Goal: Information Seeking & Learning: Learn about a topic

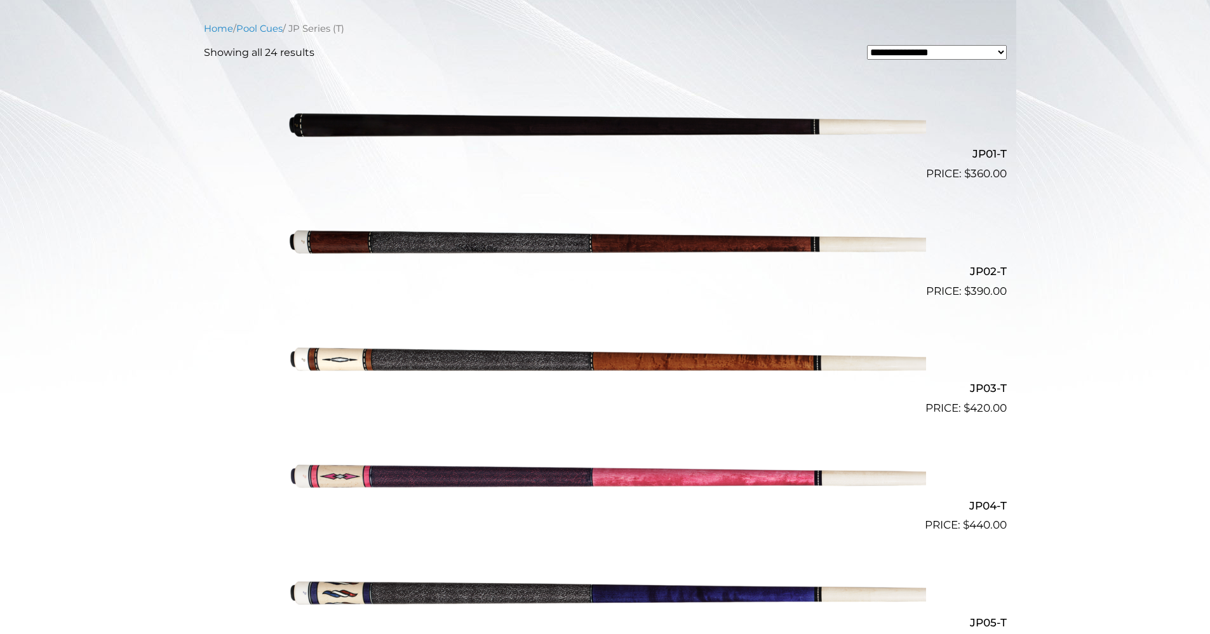
scroll to position [348, 0]
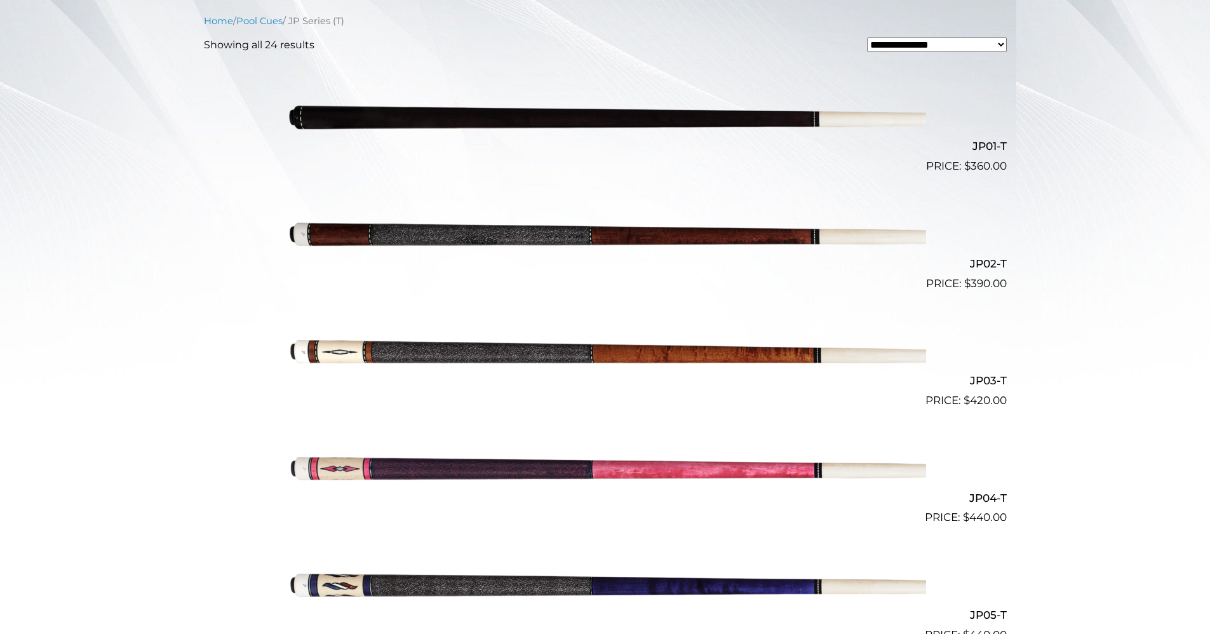
click at [551, 119] on img at bounding box center [604, 116] width 641 height 107
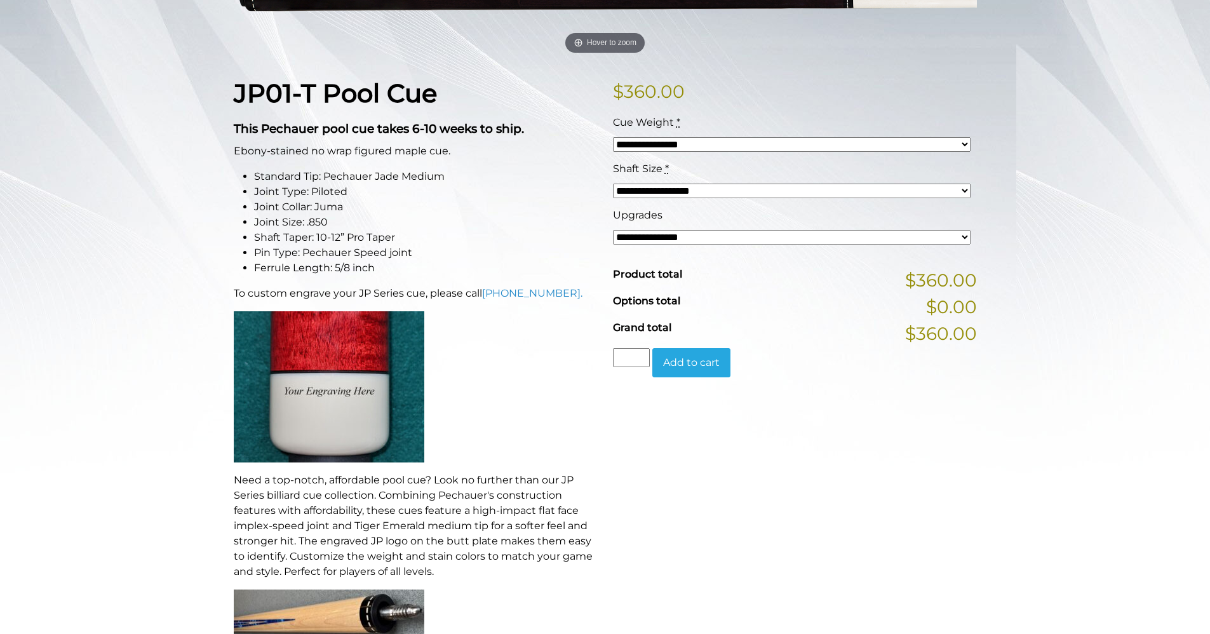
scroll to position [253, 0]
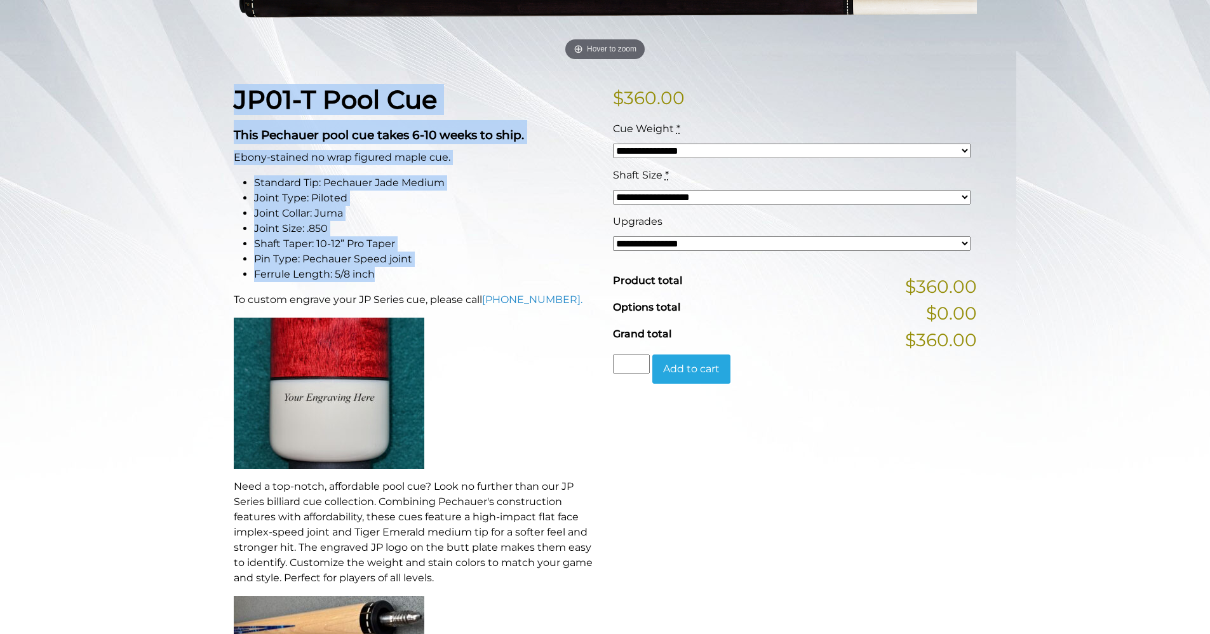
drag, startPoint x: 227, startPoint y: 96, endPoint x: 512, endPoint y: 272, distance: 335.9
click at [512, 272] on div "JP01-T Pool Cue This Pechauer pool cue takes 6-10 weeks to ship. Ebony-stained …" at bounding box center [415, 394] width 379 height 621
copy div "JP01-T Pool Cue This Pechauer pool cue takes 6-10 weeks to ship. Ebony-stained …"
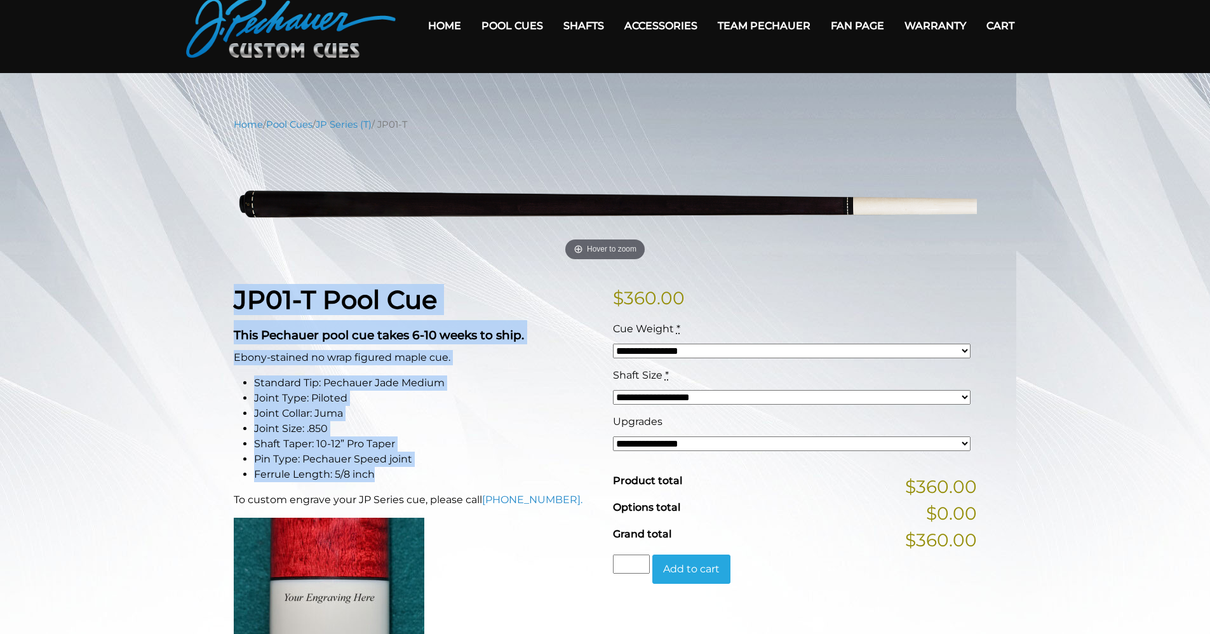
scroll to position [0, 0]
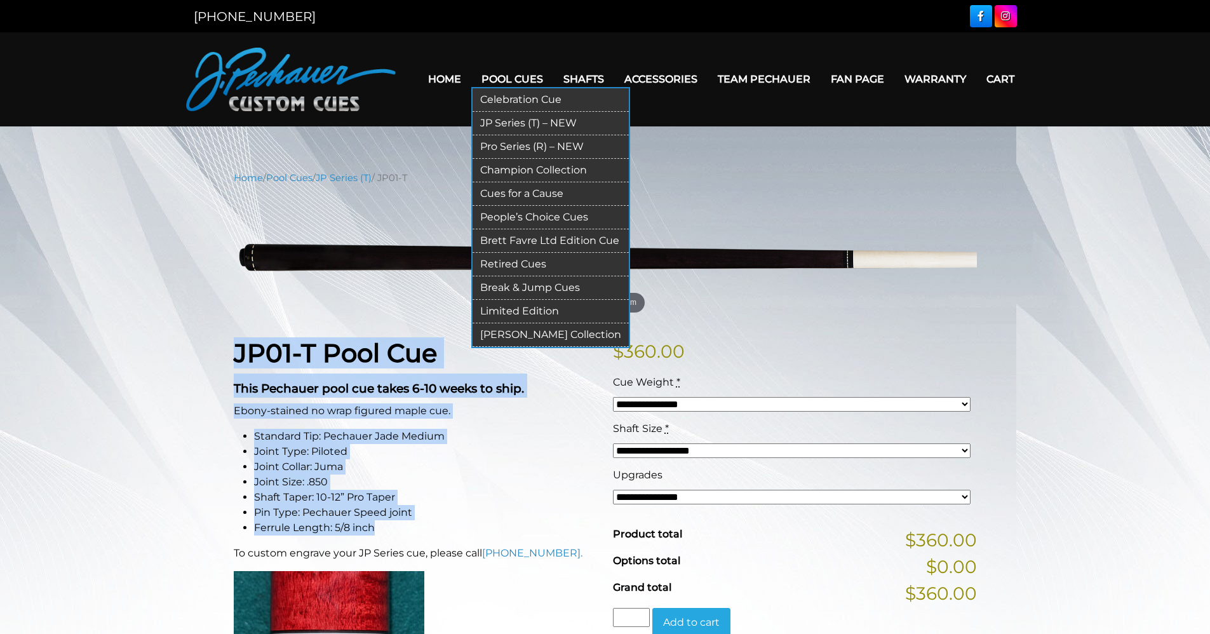
click at [512, 262] on link "Retired Cues" at bounding box center [550, 264] width 156 height 23
click at [518, 73] on link "Pool Cues" at bounding box center [512, 79] width 82 height 32
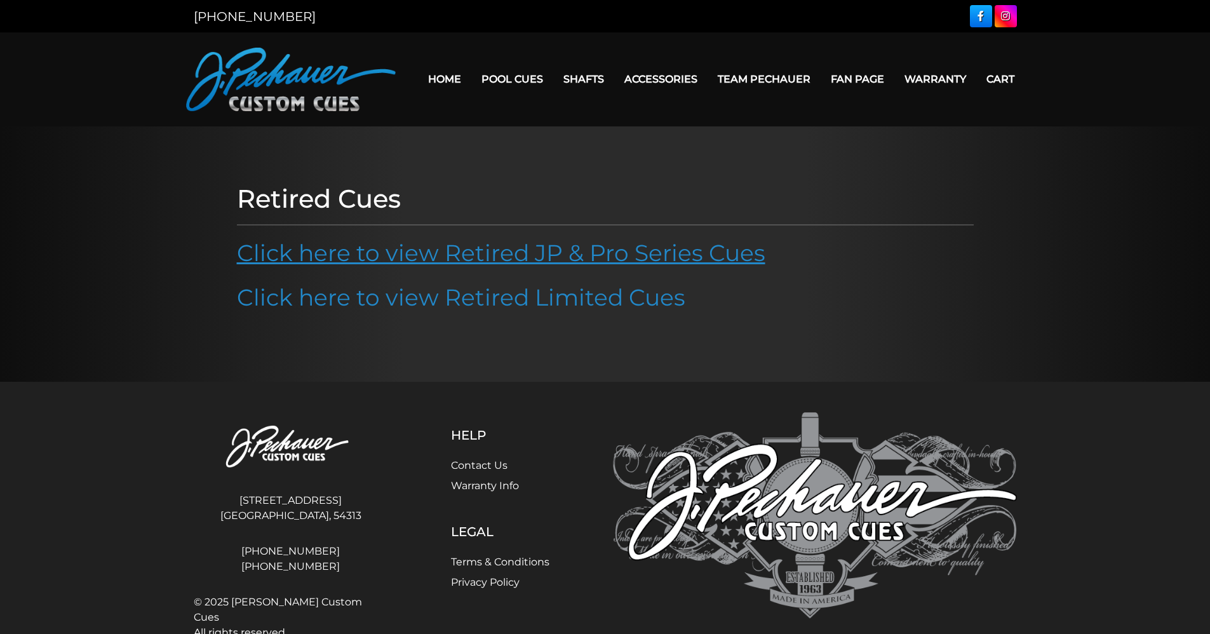
click at [601, 248] on link "Click here to view Retired JP & Pro Series Cues" at bounding box center [501, 253] width 528 height 28
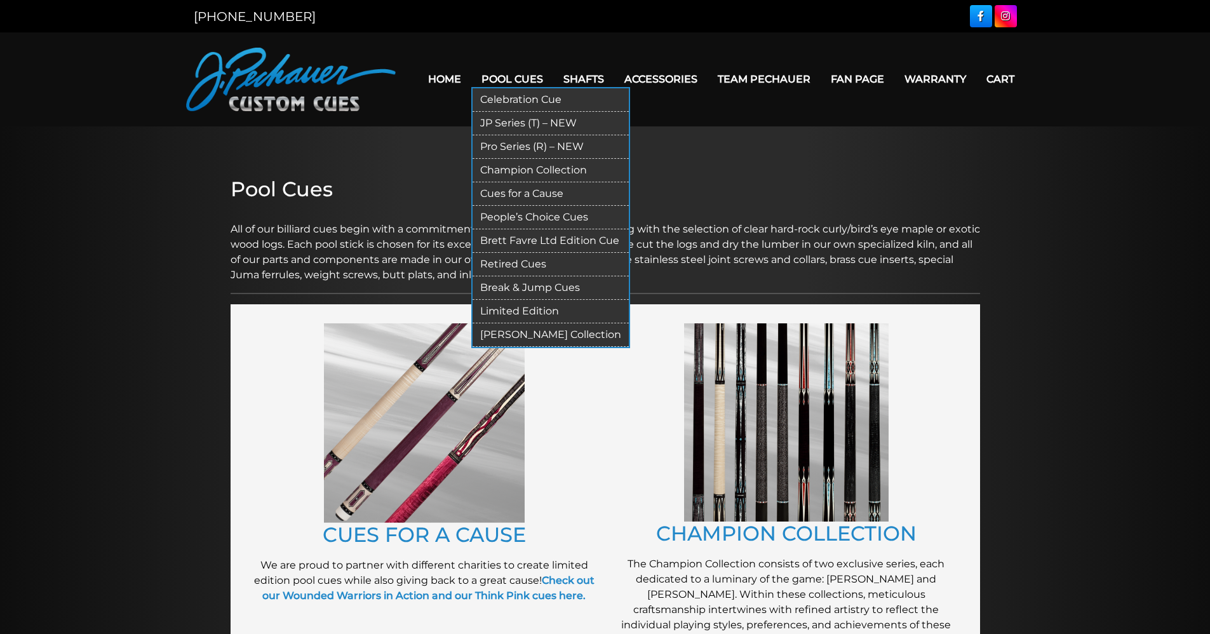
click at [500, 123] on link "JP Series (T) – NEW" at bounding box center [550, 123] width 156 height 23
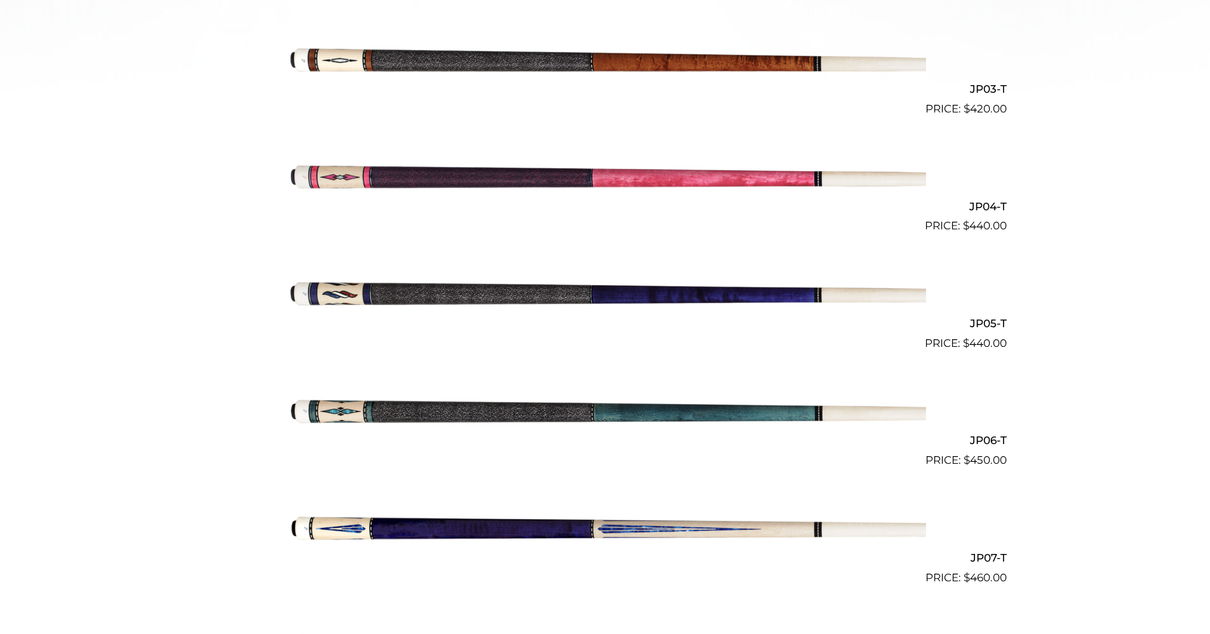
scroll to position [603, 0]
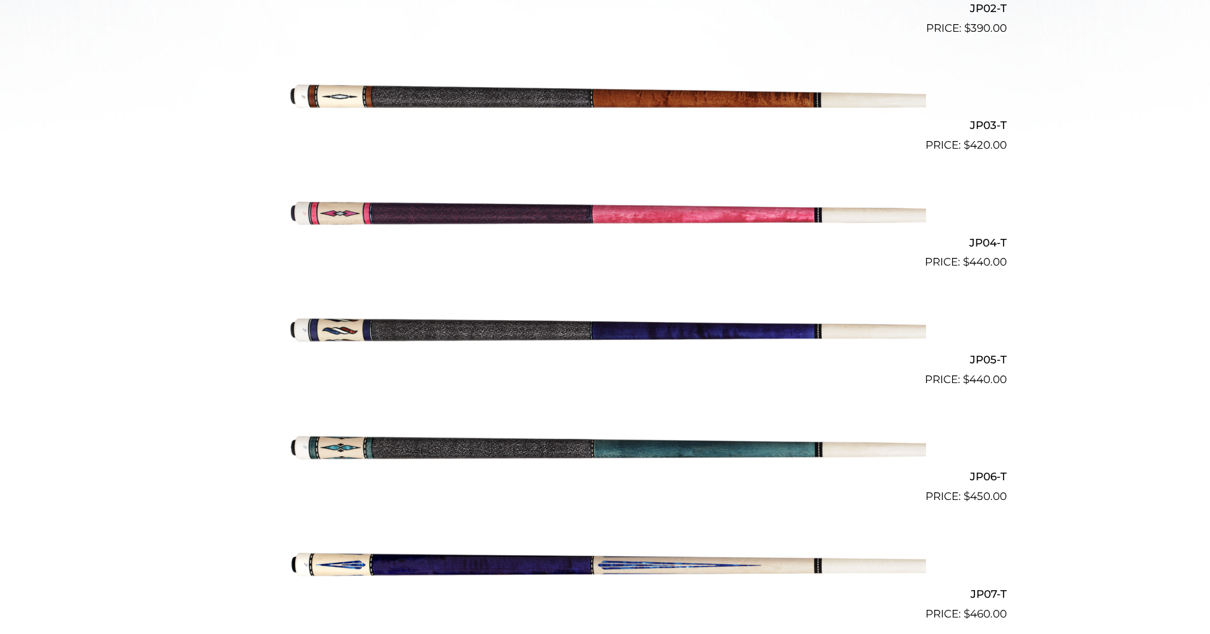
click at [650, 215] on img at bounding box center [604, 212] width 641 height 107
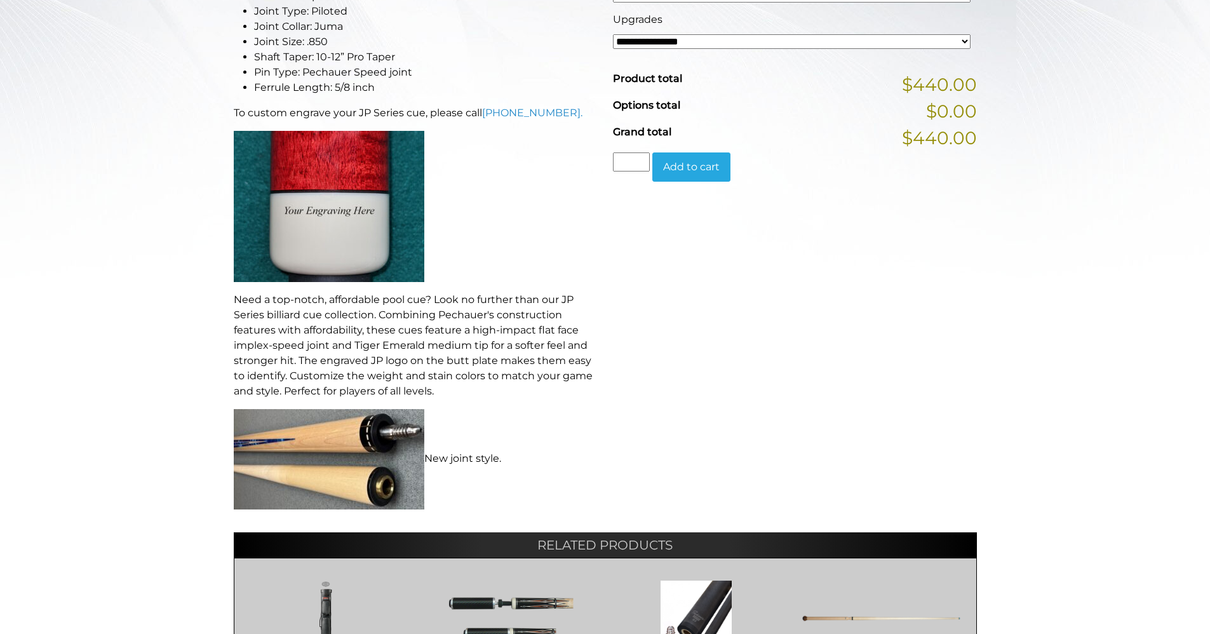
scroll to position [458, 0]
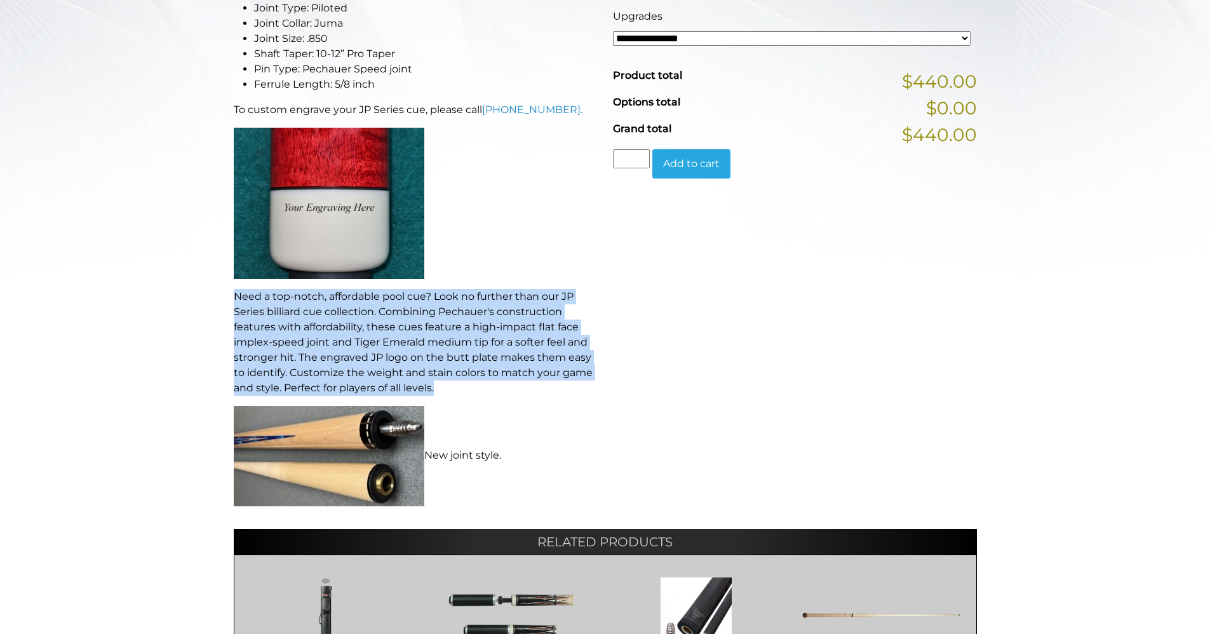
drag, startPoint x: 224, startPoint y: 286, endPoint x: 521, endPoint y: 391, distance: 315.1
click at [521, 391] on main "**********" at bounding box center [605, 243] width 762 height 1062
click at [168, 287] on div "**********" at bounding box center [605, 243] width 1210 height 1062
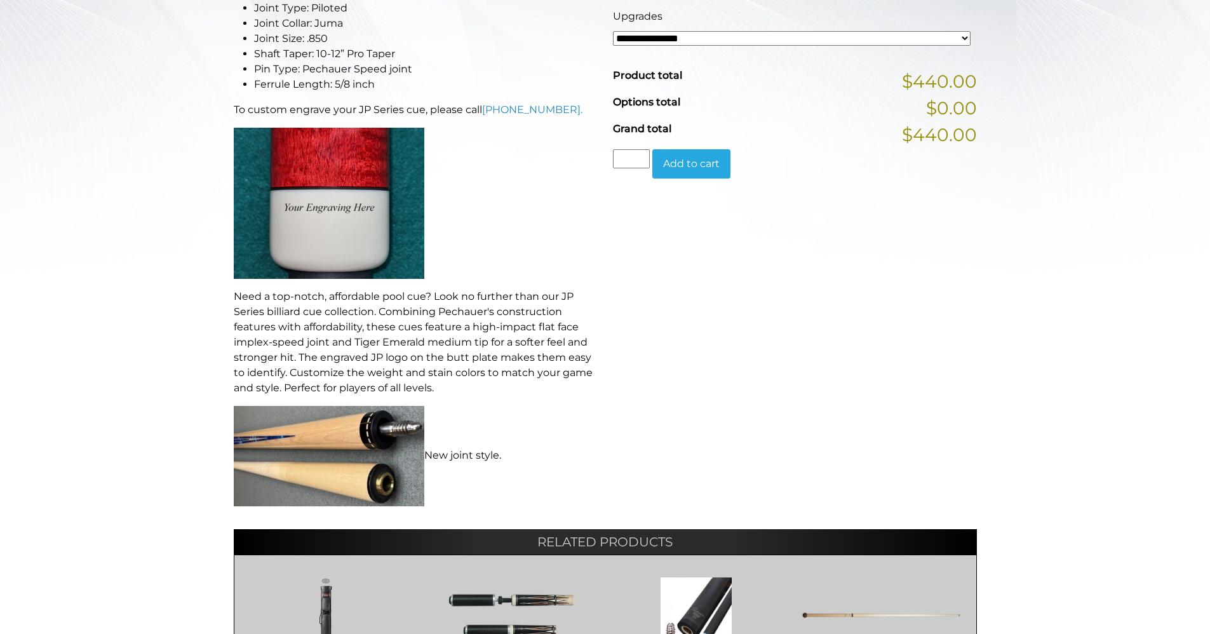
drag, startPoint x: 230, startPoint y: 290, endPoint x: 533, endPoint y: 445, distance: 341.1
click at [533, 445] on div "JP04-T Pool Cue This Pechauer pool cue takes 6-10 weeks to ship. Pink-stained f…" at bounding box center [415, 197] width 379 height 636
drag, startPoint x: 533, startPoint y: 445, endPoint x: 406, endPoint y: 338, distance: 166.3
copy div "Need a top-notch, affordable pool cue? Look no further than our JP Series billi…"
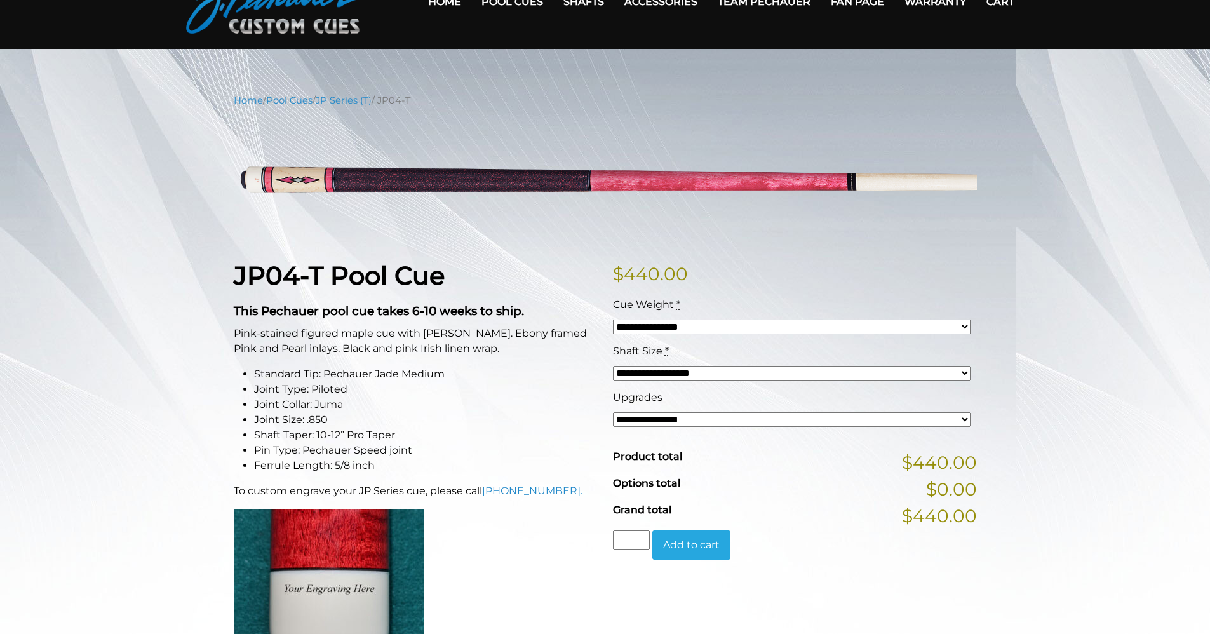
scroll to position [60, 0]
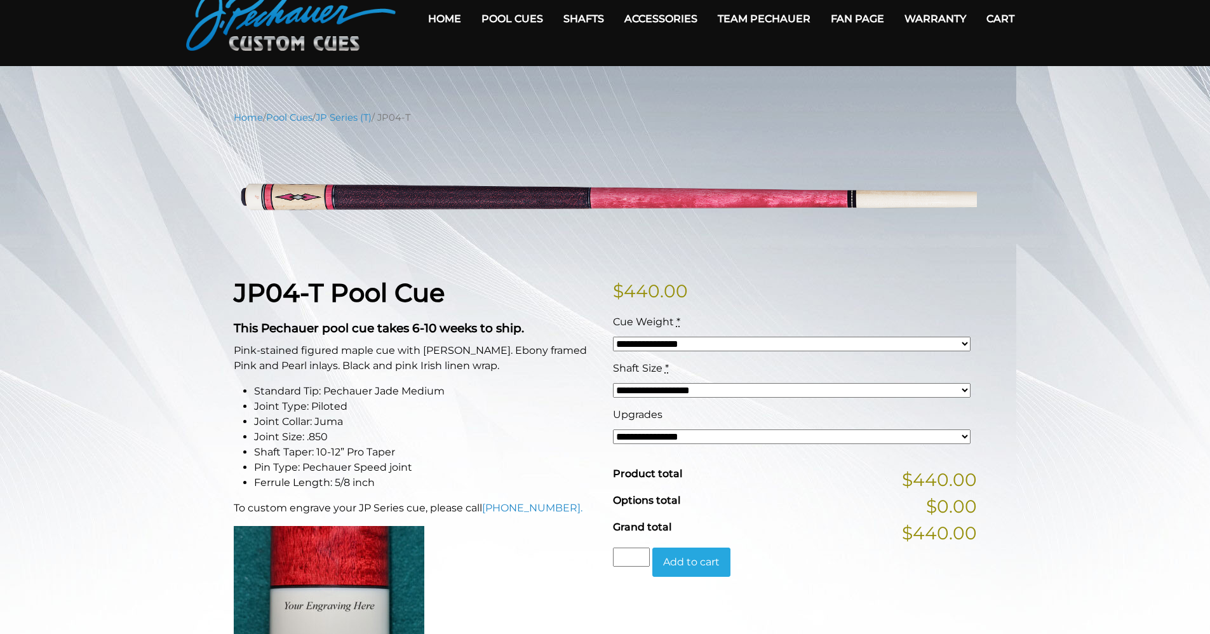
drag, startPoint x: 815, startPoint y: 624, endPoint x: 821, endPoint y: 592, distance: 32.3
click at [815, 622] on div "**********" at bounding box center [794, 596] width 379 height 636
click at [820, 570] on form "**********" at bounding box center [795, 445] width 364 height 262
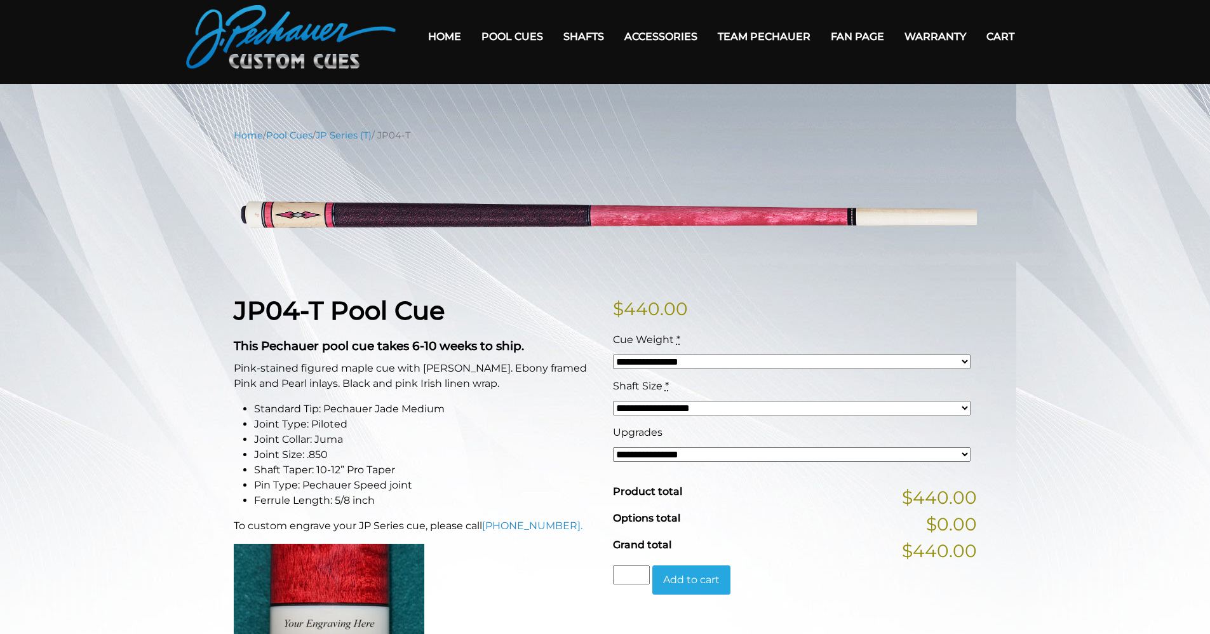
scroll to position [0, 0]
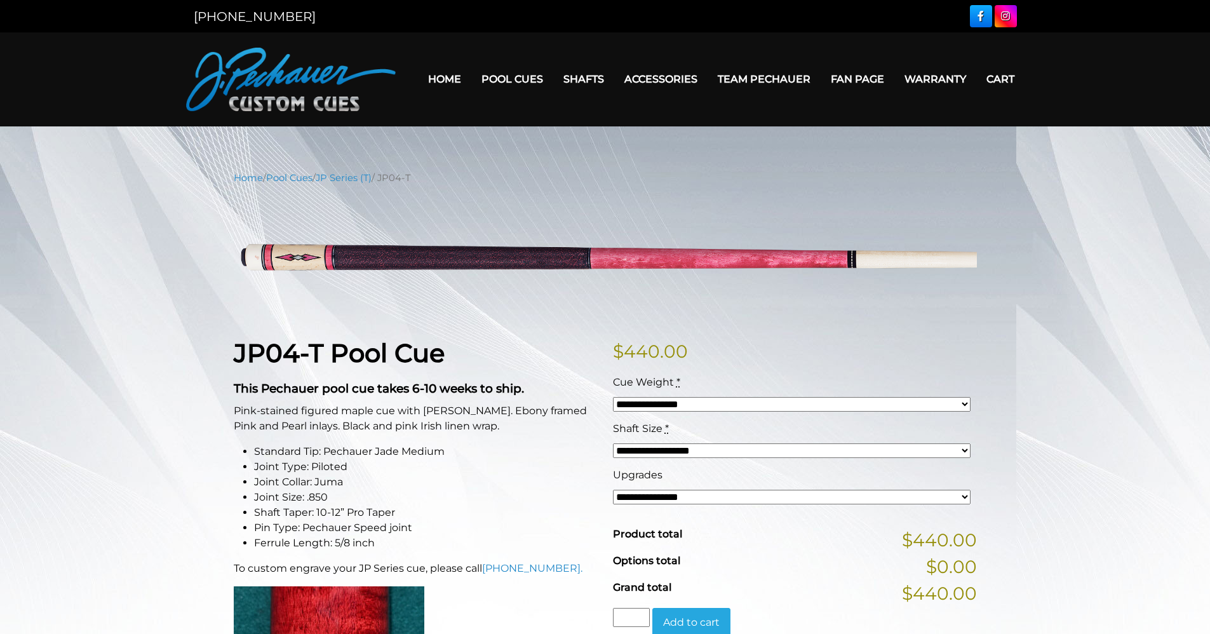
drag, startPoint x: 1134, startPoint y: 570, endPoint x: 1113, endPoint y: 566, distance: 21.4
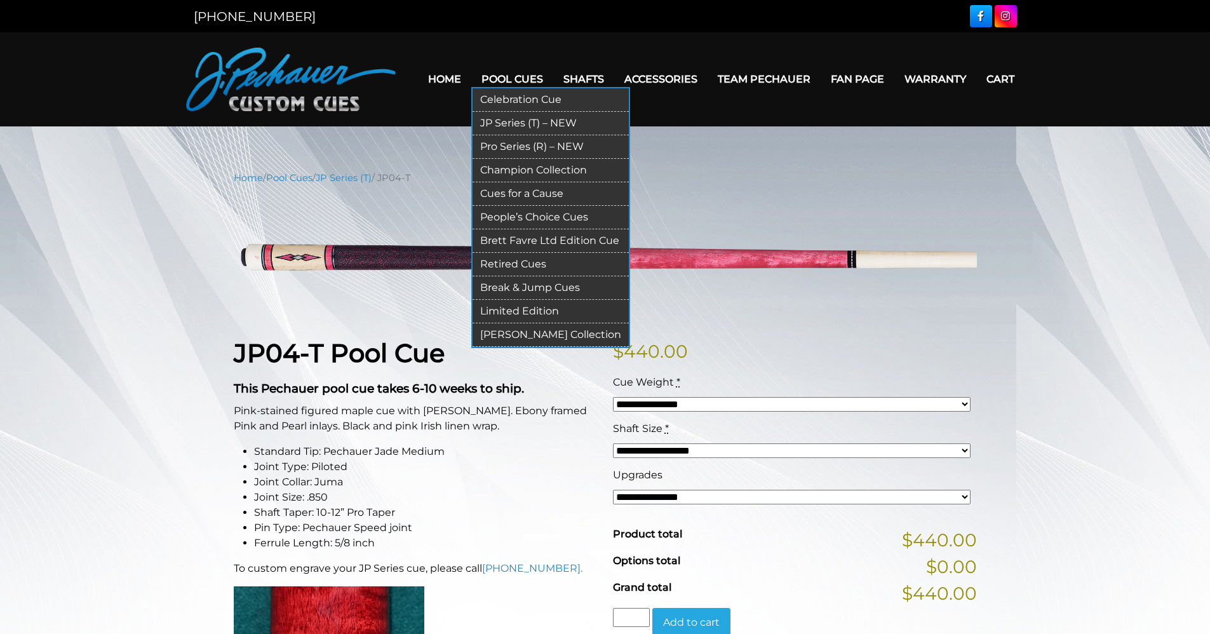
click at [516, 77] on link "Pool Cues" at bounding box center [512, 79] width 82 height 32
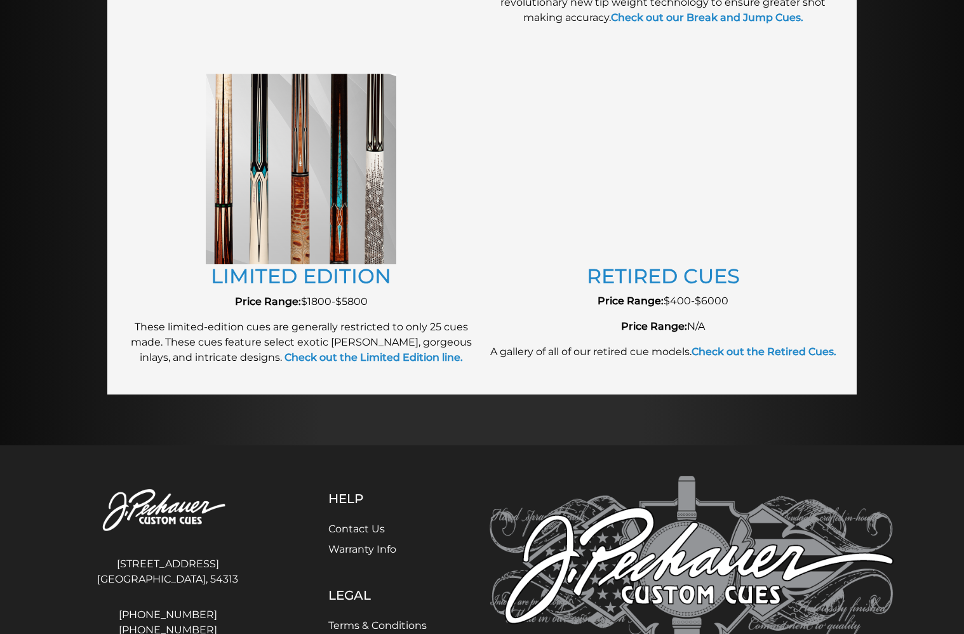
scroll to position [1496, 0]
